Goal: Information Seeking & Learning: Learn about a topic

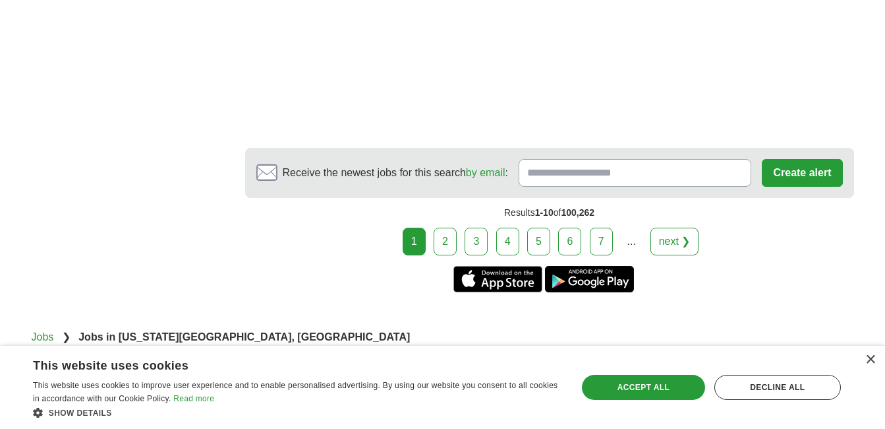
scroll to position [2493, 0]
click at [447, 231] on link "2" at bounding box center [445, 241] width 23 height 28
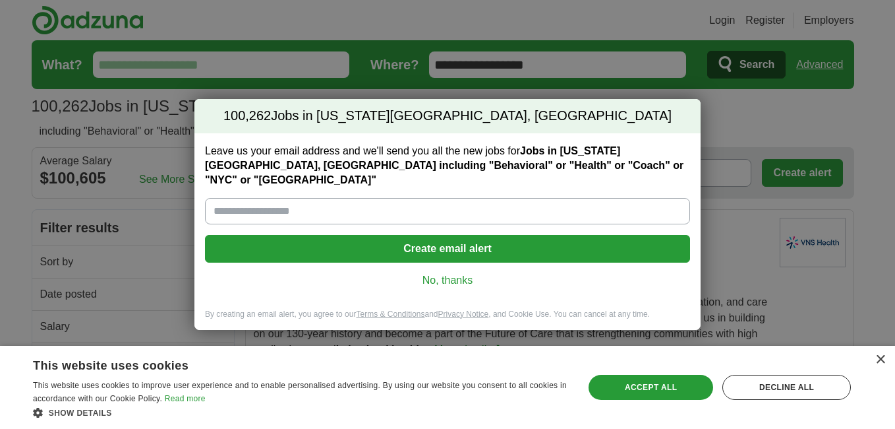
click at [454, 273] on link "No, thanks" at bounding box center [448, 280] width 464 height 15
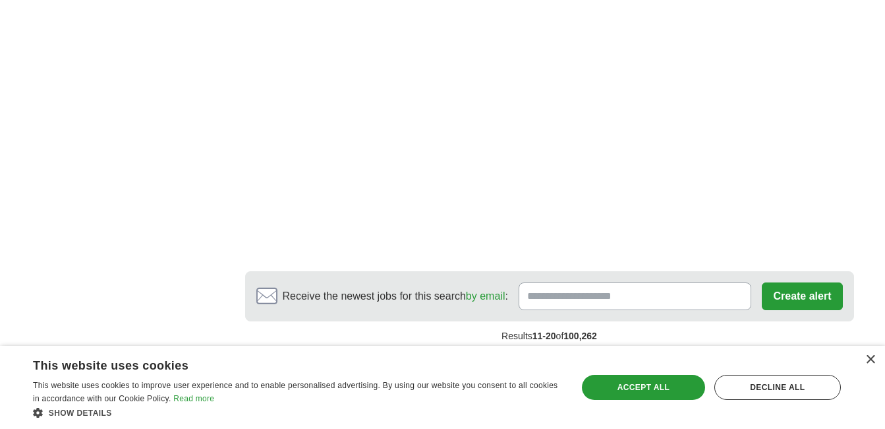
scroll to position [2400, 0]
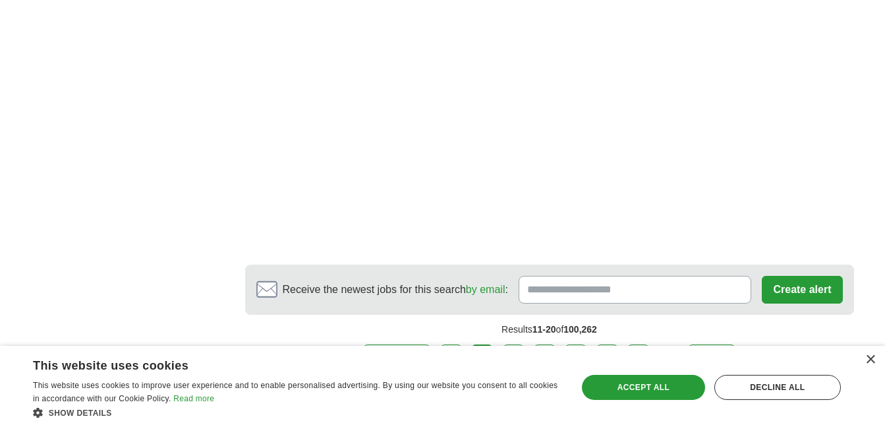
click at [518, 344] on link "3" at bounding box center [513, 358] width 23 height 28
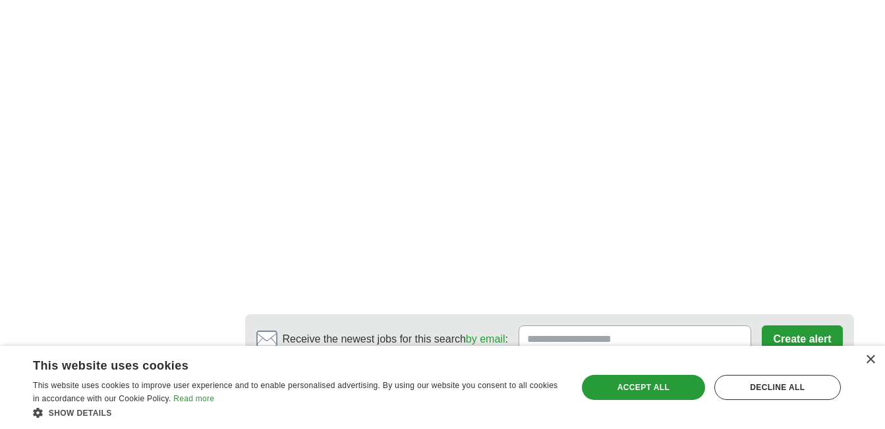
scroll to position [2551, 0]
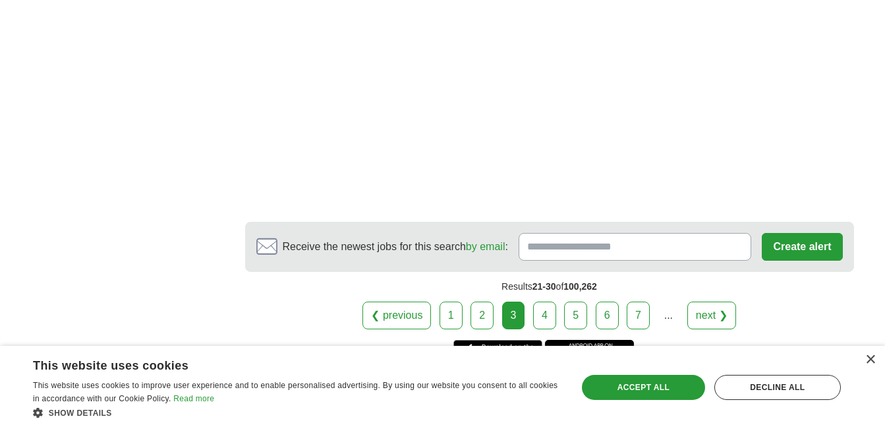
click at [553, 301] on link "4" at bounding box center [544, 315] width 23 height 28
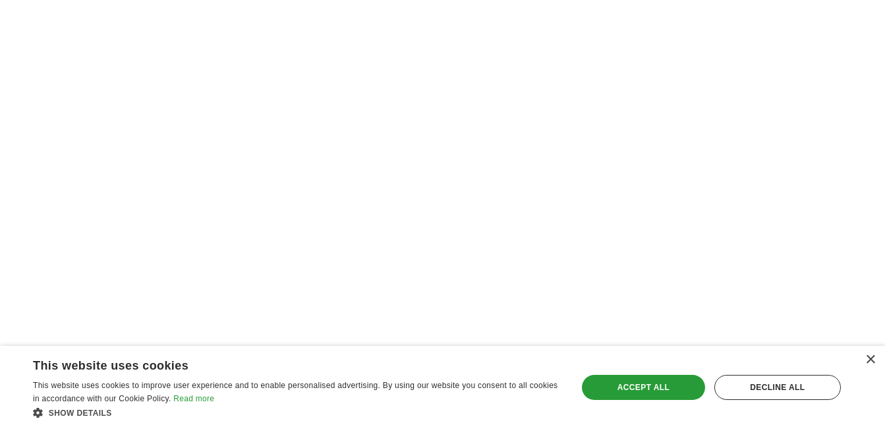
scroll to position [2433, 0]
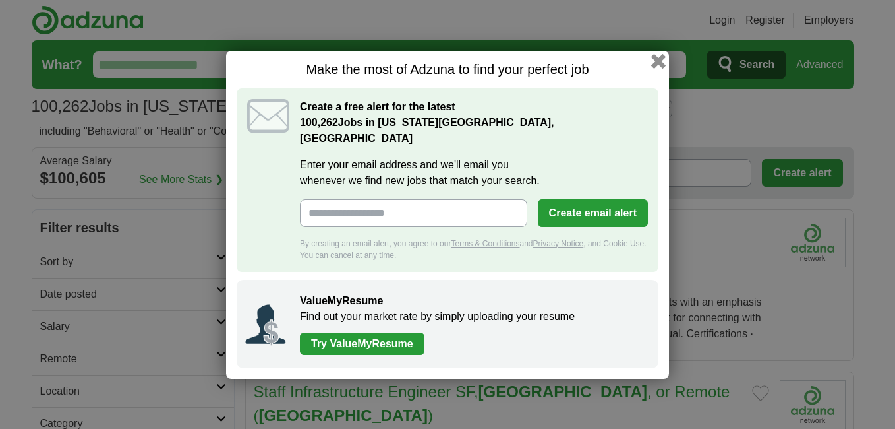
click at [663, 68] on button "button" at bounding box center [658, 60] width 15 height 15
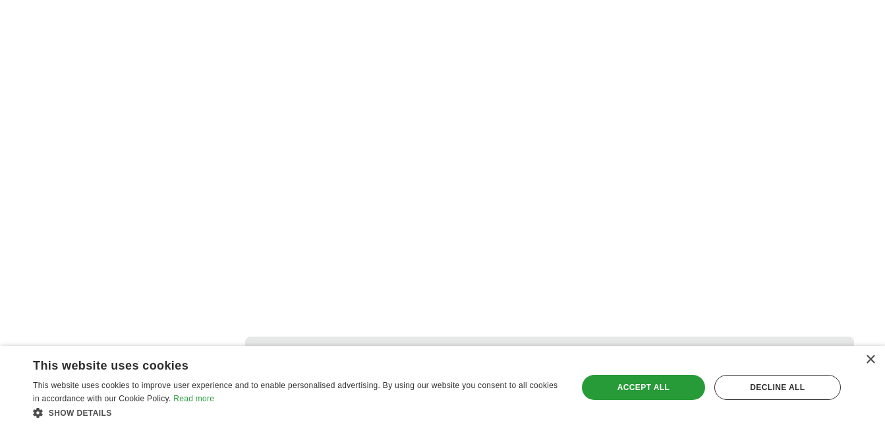
scroll to position [2348, 0]
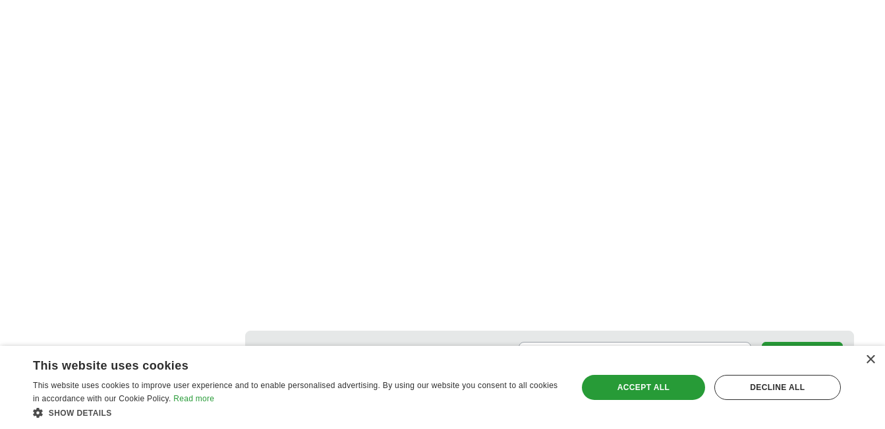
click at [582, 410] on link "6" at bounding box center [591, 424] width 23 height 28
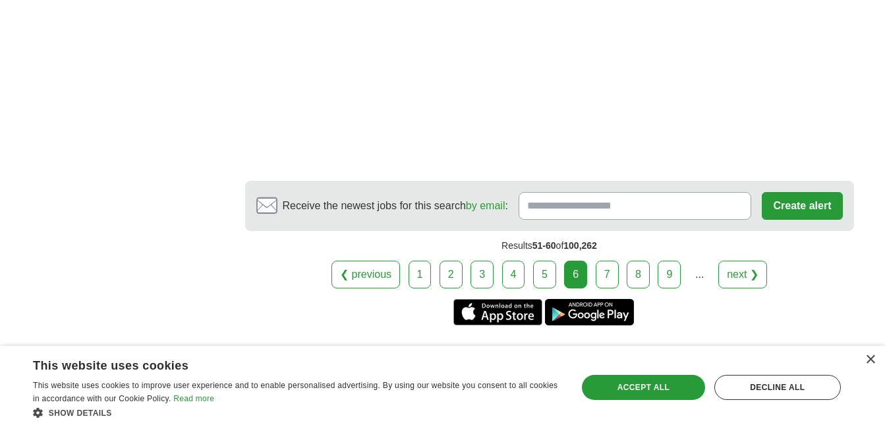
scroll to position [2519, 0]
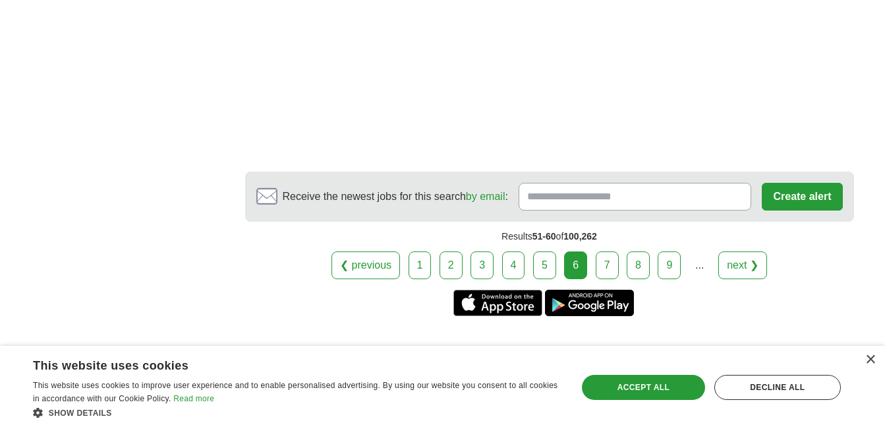
click at [606, 251] on link "7" at bounding box center [607, 265] width 23 height 28
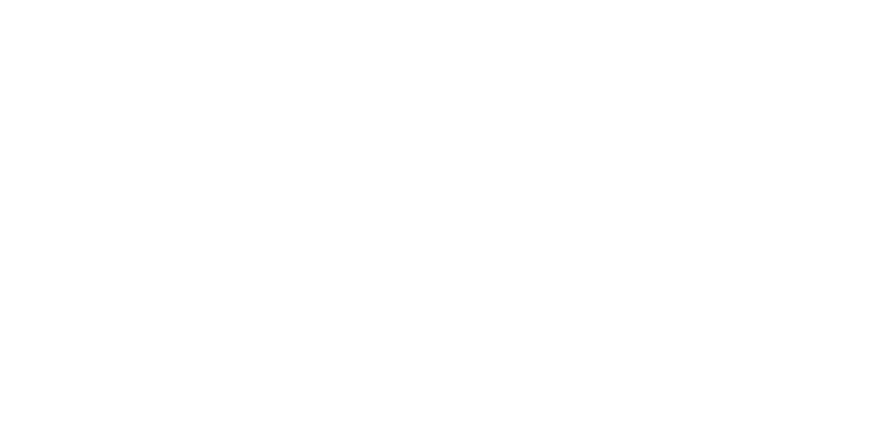
scroll to position [1983, 0]
